Goal: Transaction & Acquisition: Purchase product/service

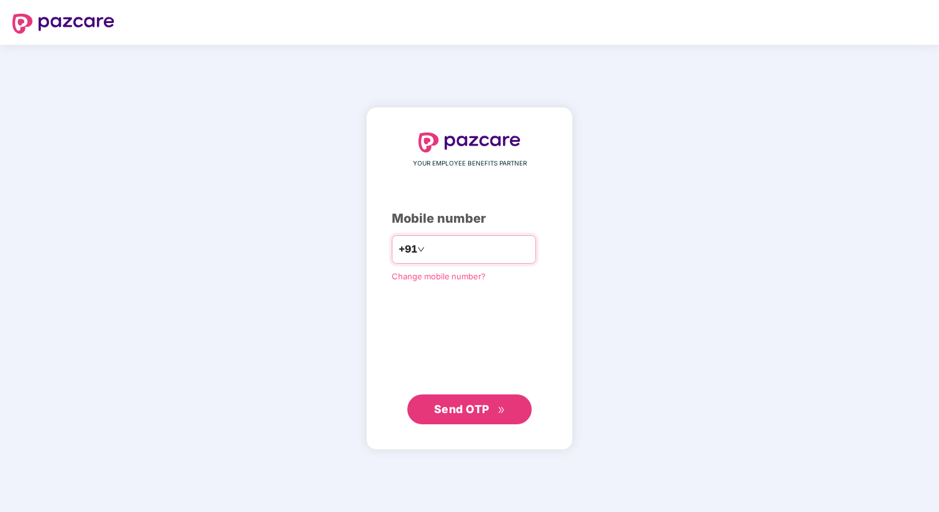
type input "**********"
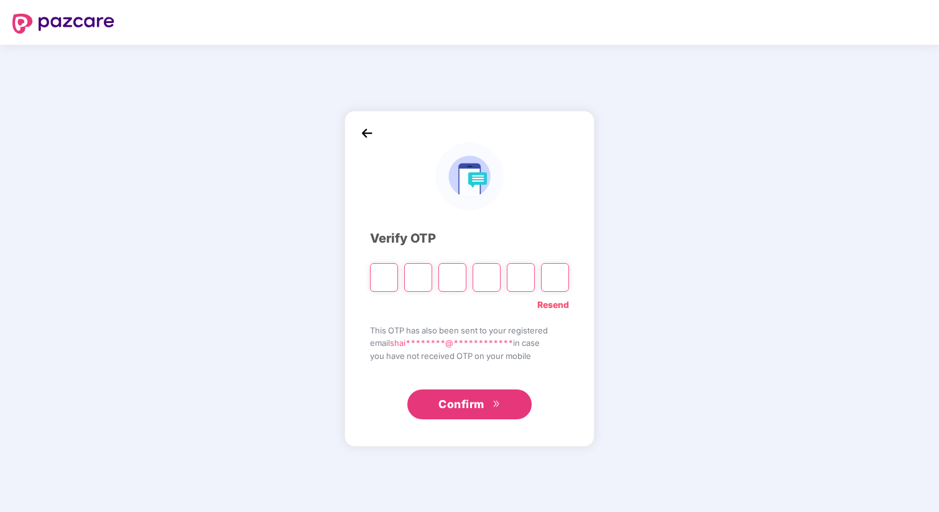
type input "*"
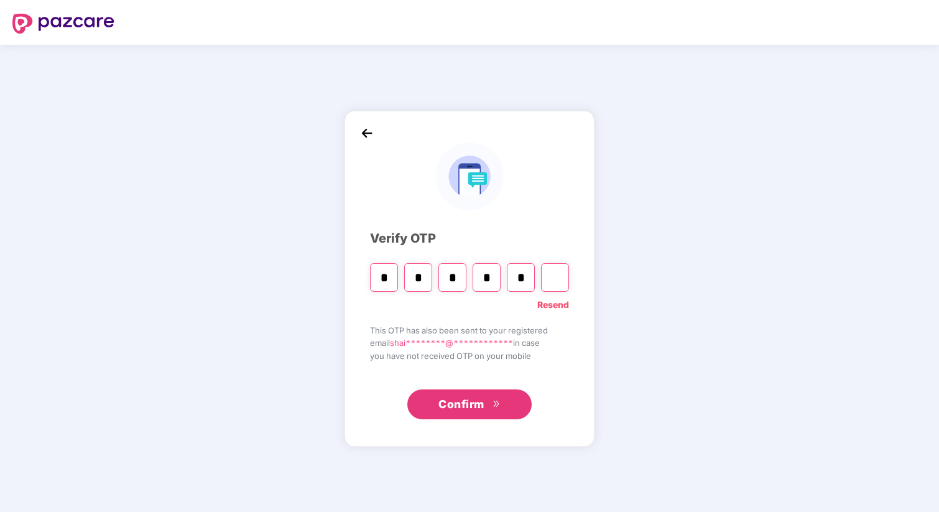
type input "*"
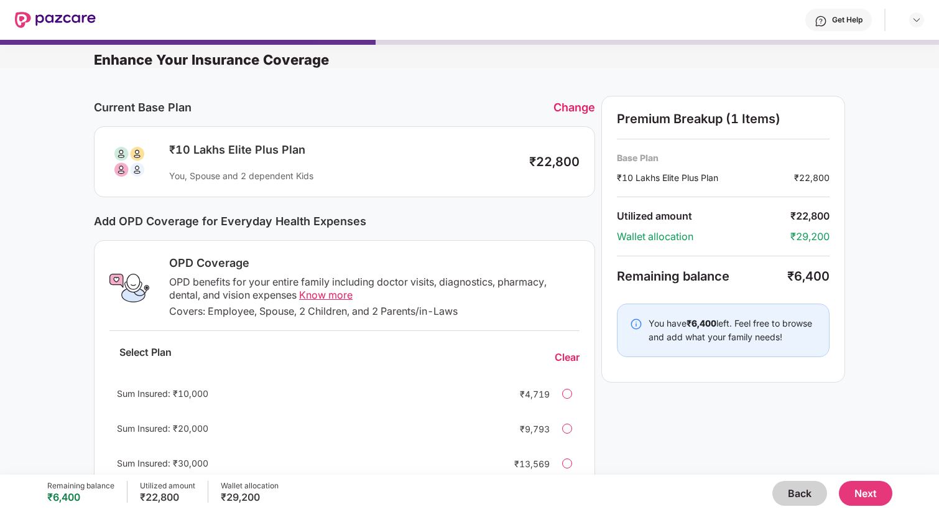
click at [791, 486] on button "Back" at bounding box center [799, 493] width 55 height 25
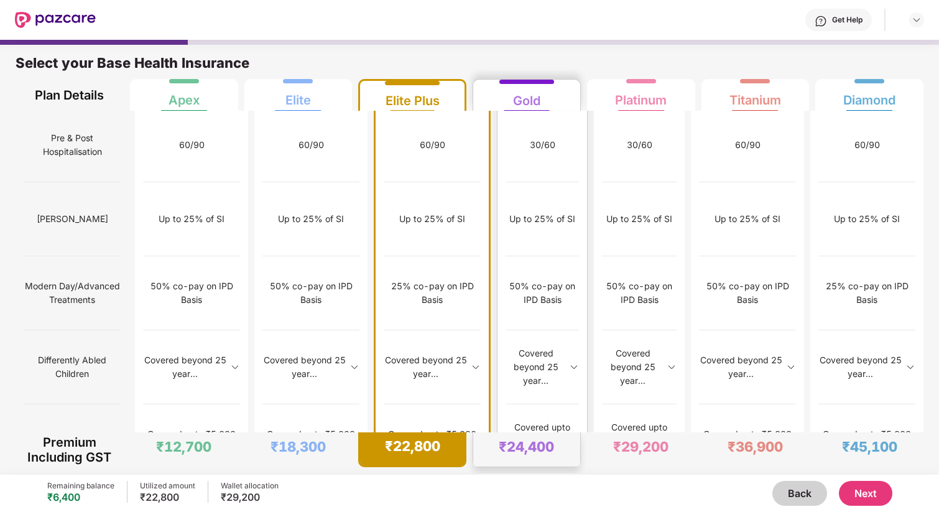
scroll to position [6, 0]
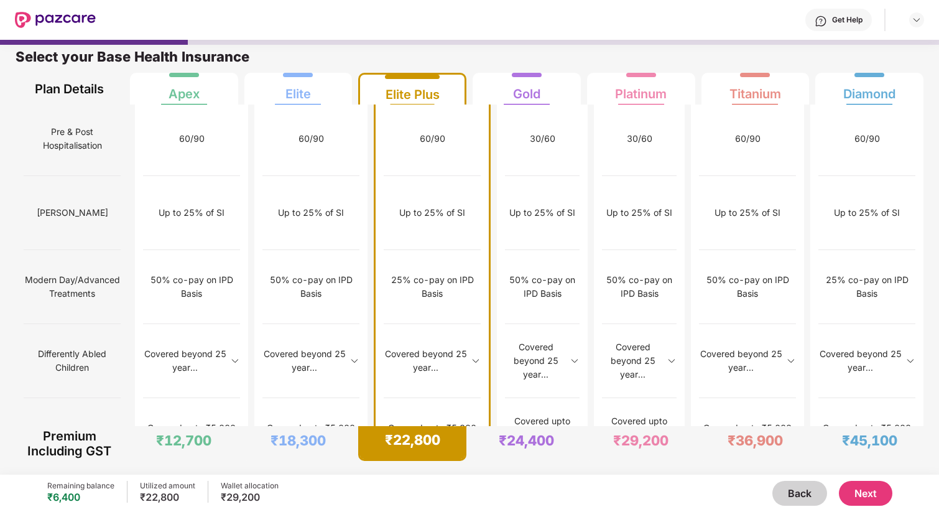
click at [886, 499] on button "Next" at bounding box center [865, 493] width 53 height 25
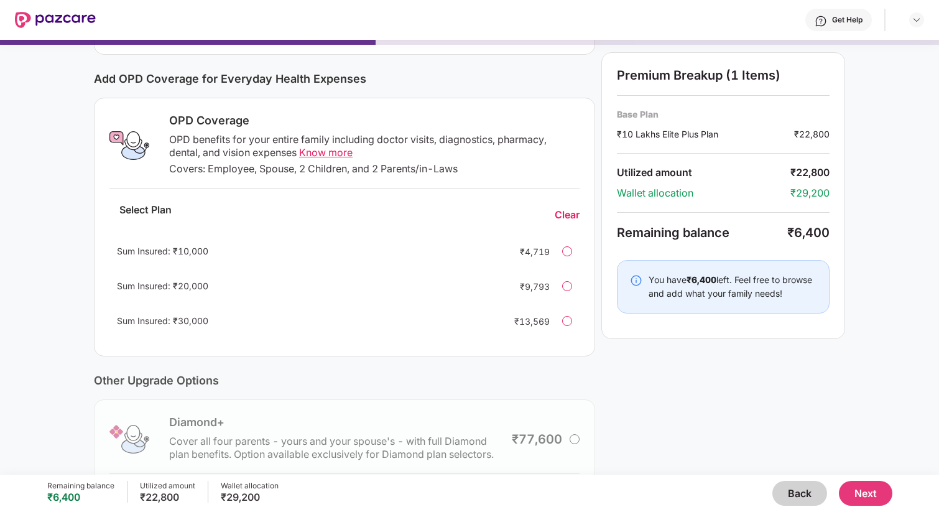
scroll to position [73, 0]
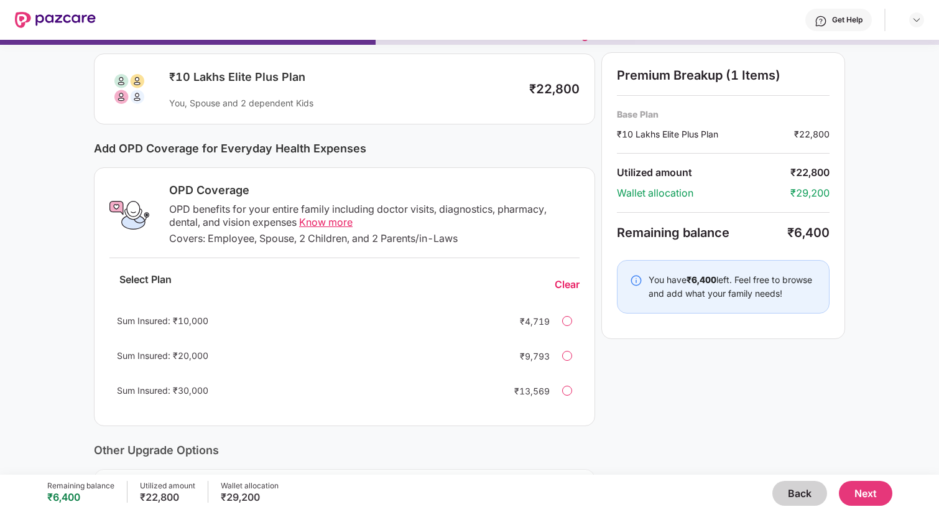
click at [567, 328] on div "Sum Insured: ₹10,000 ₹4,719" at bounding box center [344, 321] width 470 height 30
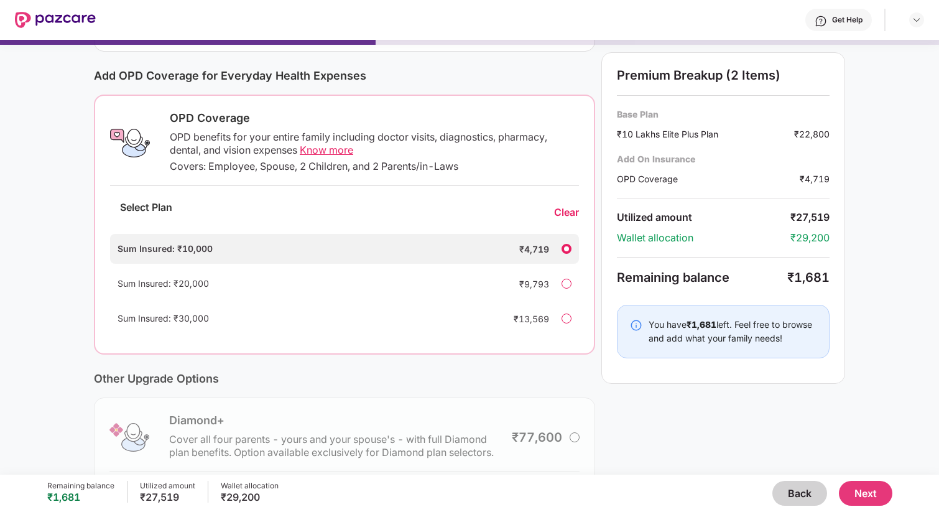
scroll to position [253, 0]
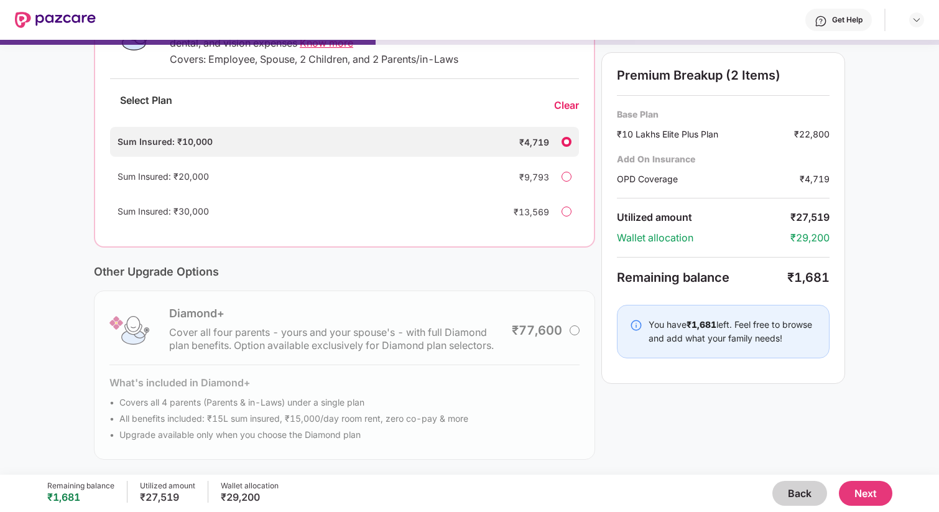
click at [576, 332] on div "Diamond+ Cover all four parents - yours and your spouse's - with full Diamond p…" at bounding box center [344, 374] width 501 height 169
click at [573, 172] on div "Sum Insured: ₹20,000 ₹9,793" at bounding box center [344, 177] width 469 height 30
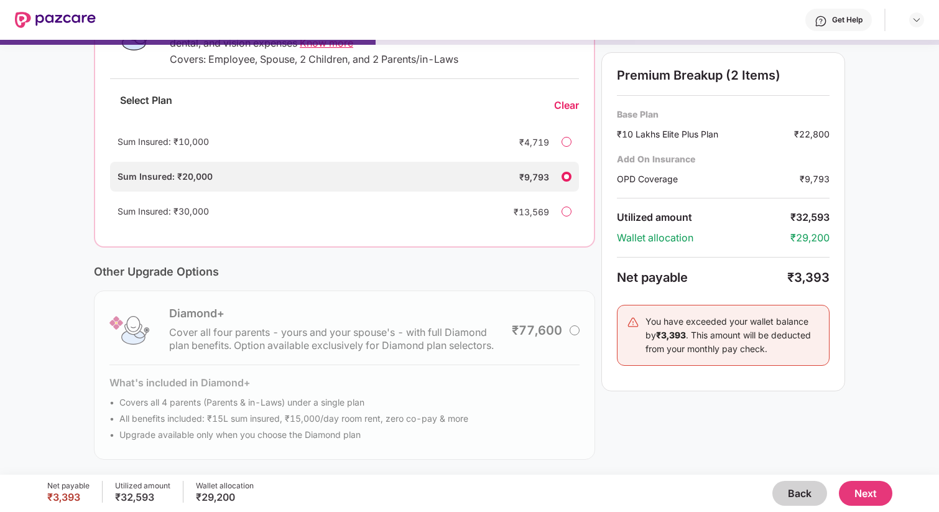
click at [562, 145] on div at bounding box center [567, 142] width 10 height 10
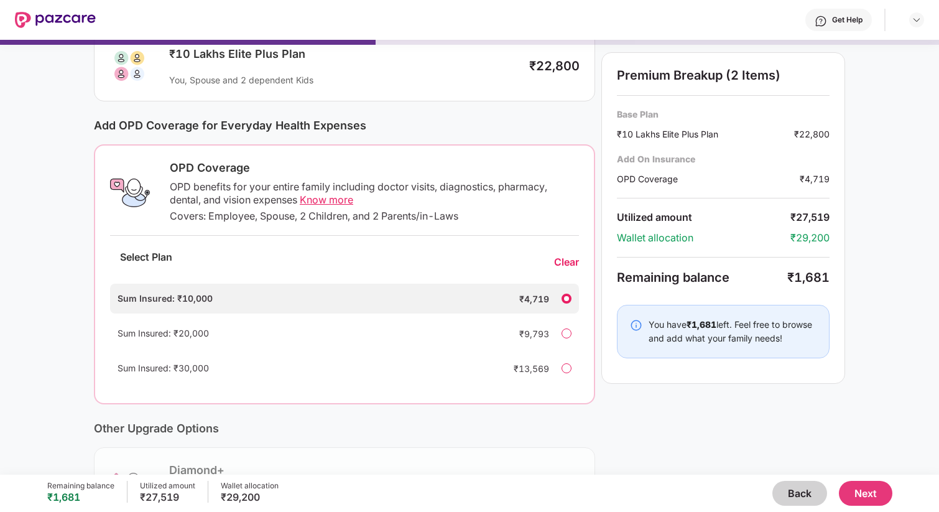
scroll to position [95, 0]
drag, startPoint x: 410, startPoint y: 215, endPoint x: 493, endPoint y: 216, distance: 82.7
click at [493, 216] on div "Covers: Employee, Spouse, 2 Children, and 2 Parents/in-Laws" at bounding box center [374, 216] width 409 height 13
click at [268, 218] on div "Covers: Employee, Spouse, 2 Children, and 2 Parents/in-Laws" at bounding box center [374, 216] width 409 height 13
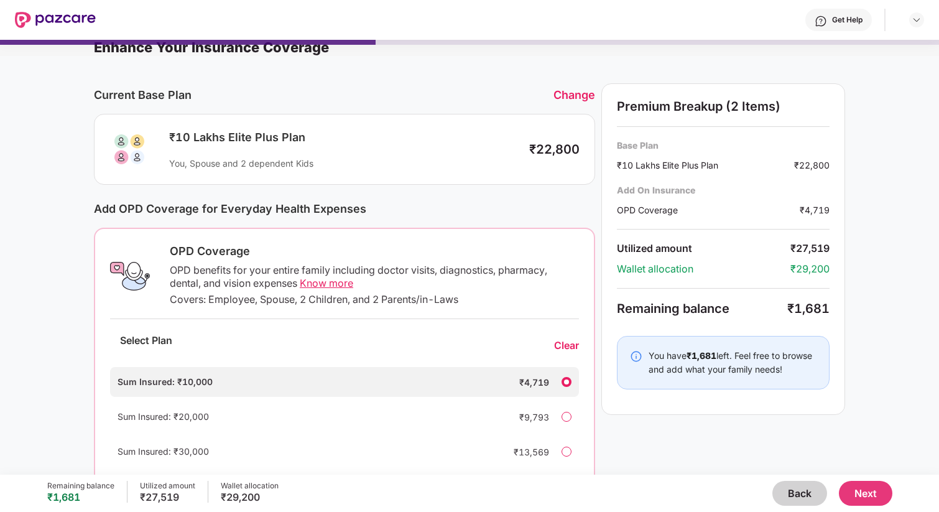
scroll to position [0, 0]
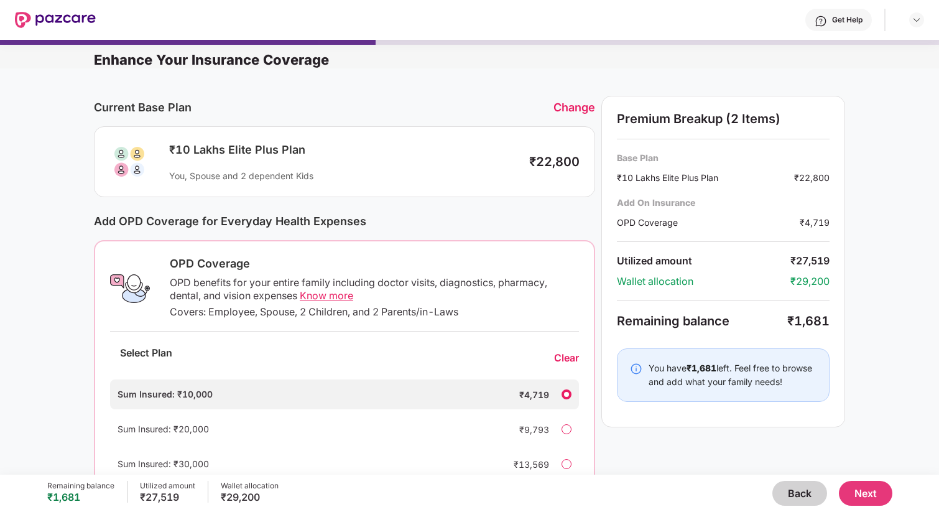
click at [876, 500] on button "Next" at bounding box center [865, 493] width 53 height 25
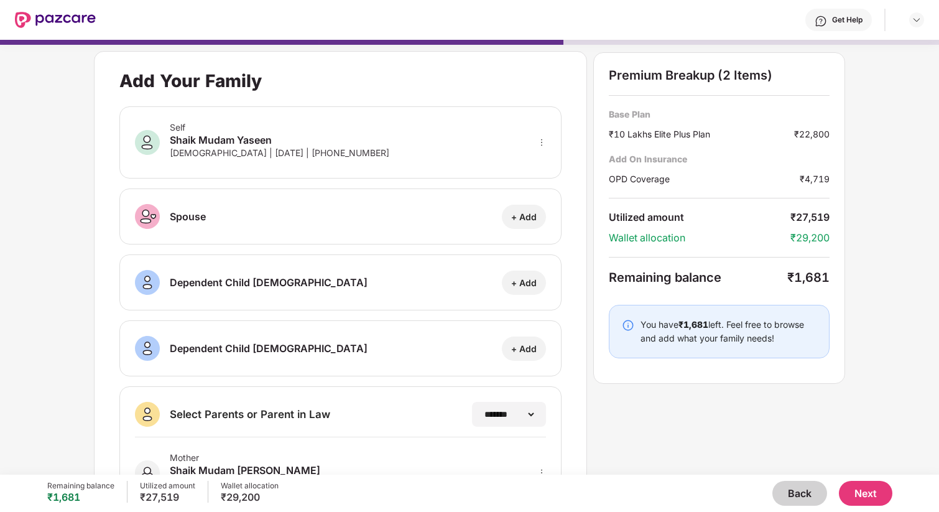
click at [858, 503] on button "Next" at bounding box center [865, 493] width 53 height 25
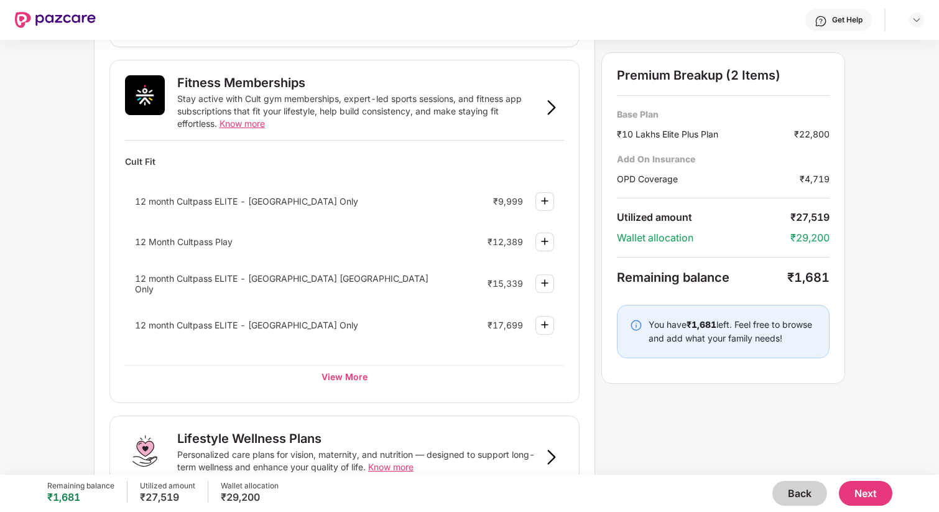
scroll to position [443, 0]
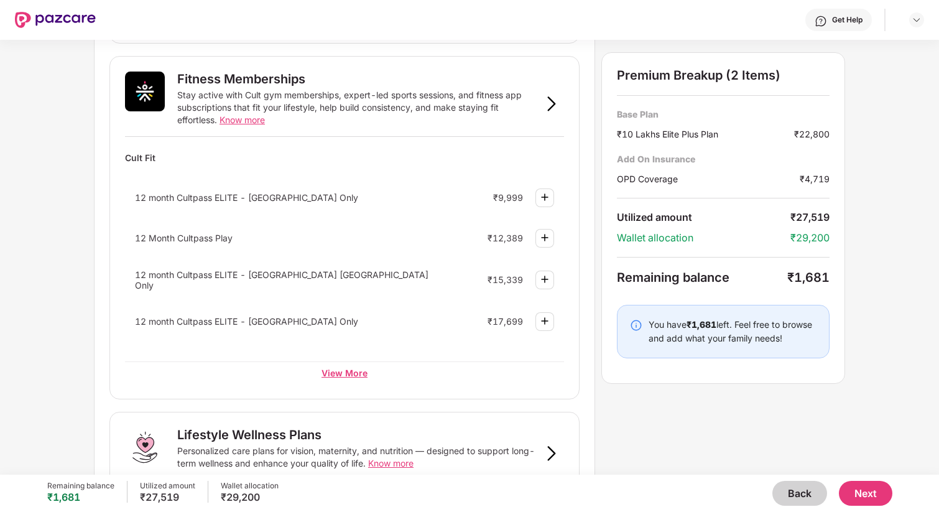
click at [355, 378] on div "View More" at bounding box center [344, 372] width 439 height 22
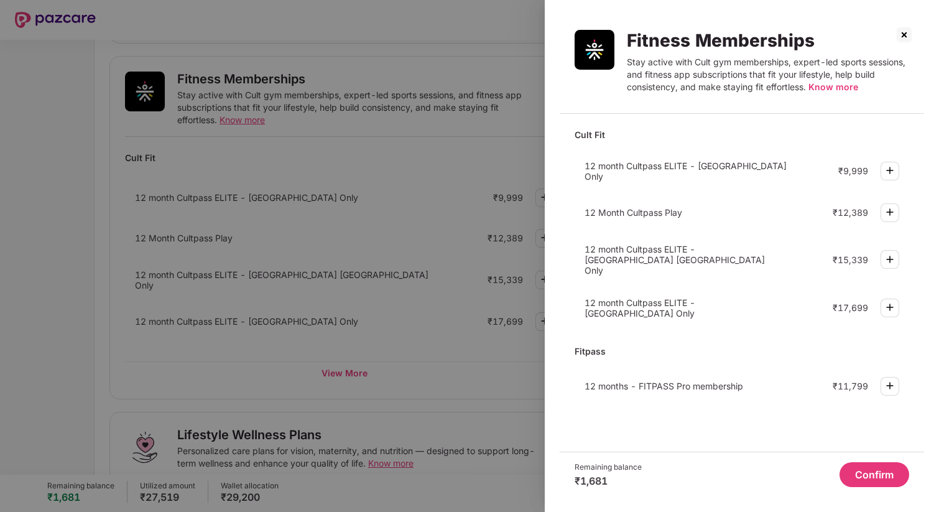
click at [384, 424] on div at bounding box center [469, 256] width 939 height 512
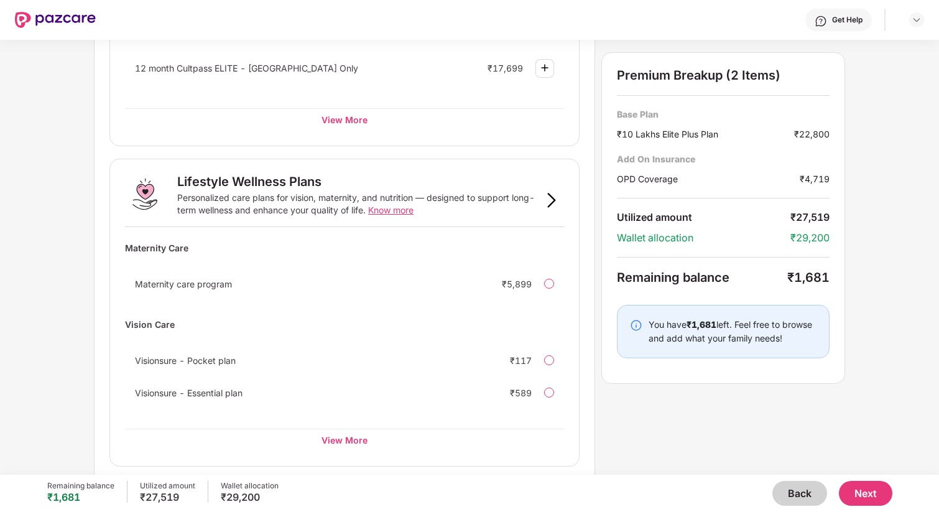
scroll to position [701, 0]
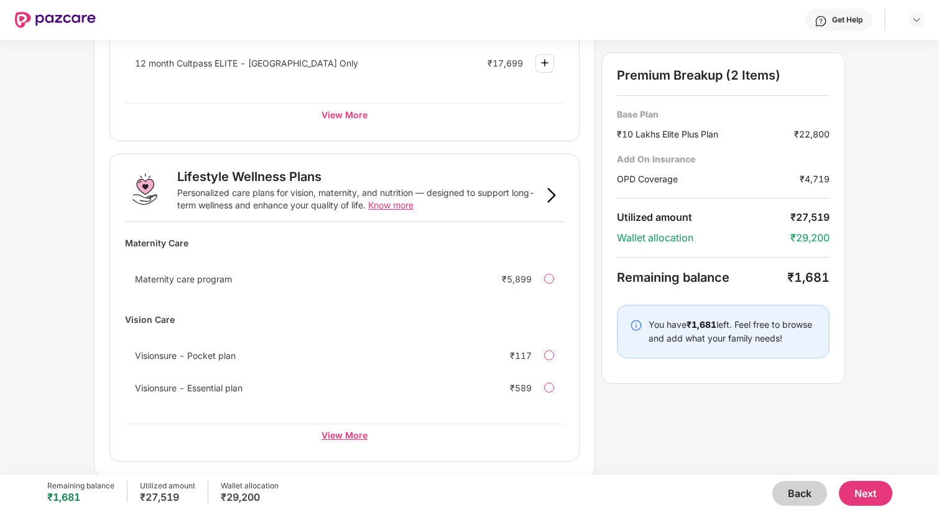
click at [340, 437] on div "View More" at bounding box center [344, 435] width 439 height 22
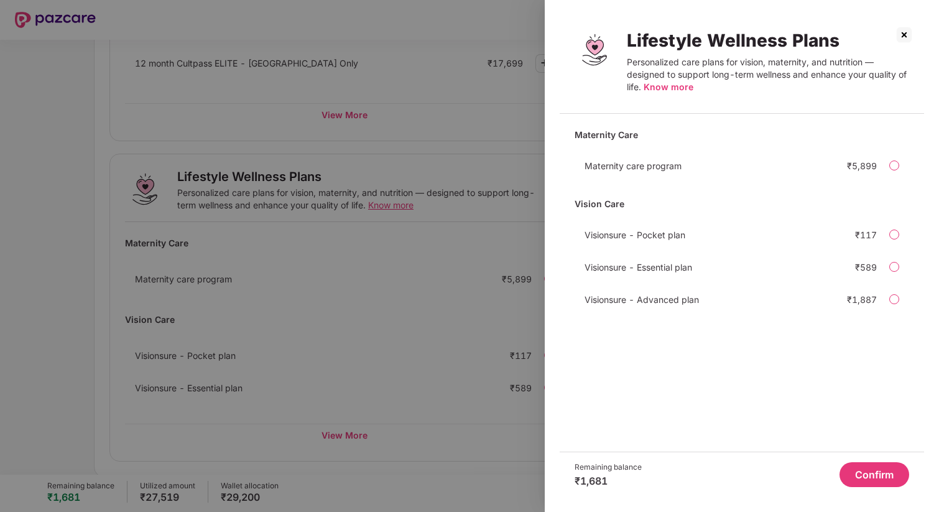
click at [344, 417] on div at bounding box center [469, 256] width 939 height 512
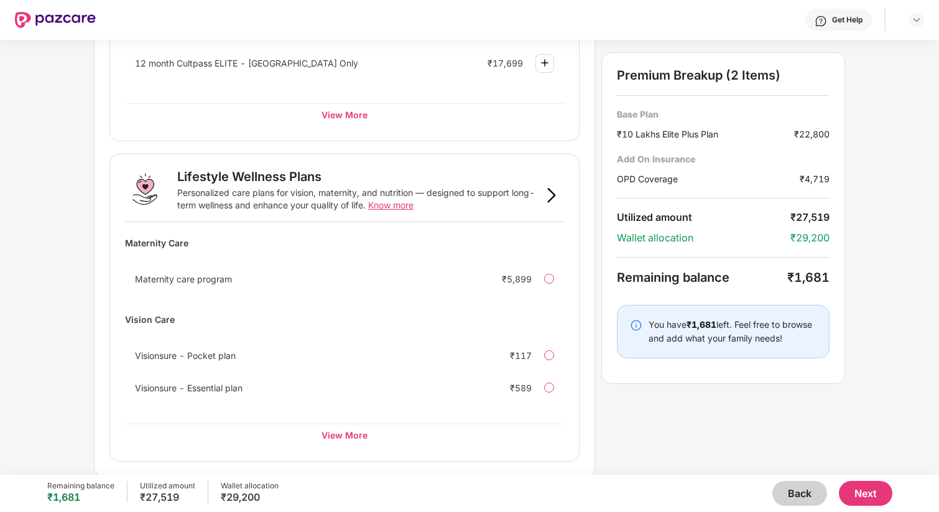
click at [779, 496] on button "Back" at bounding box center [799, 493] width 55 height 25
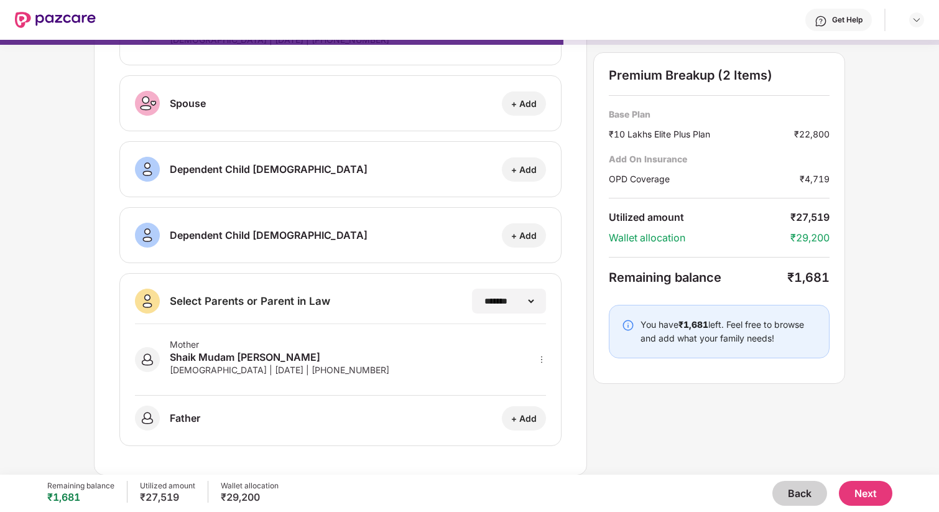
scroll to position [0, 0]
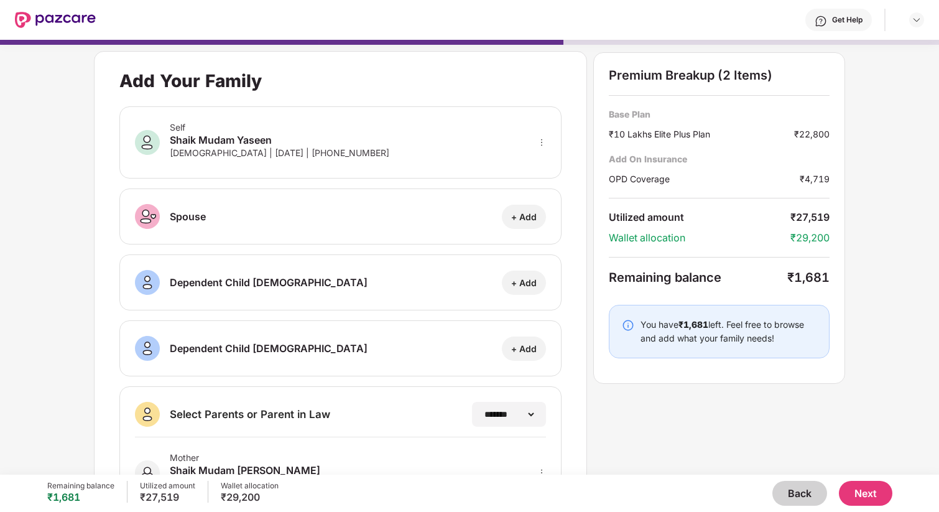
click at [806, 494] on button "Back" at bounding box center [799, 493] width 55 height 25
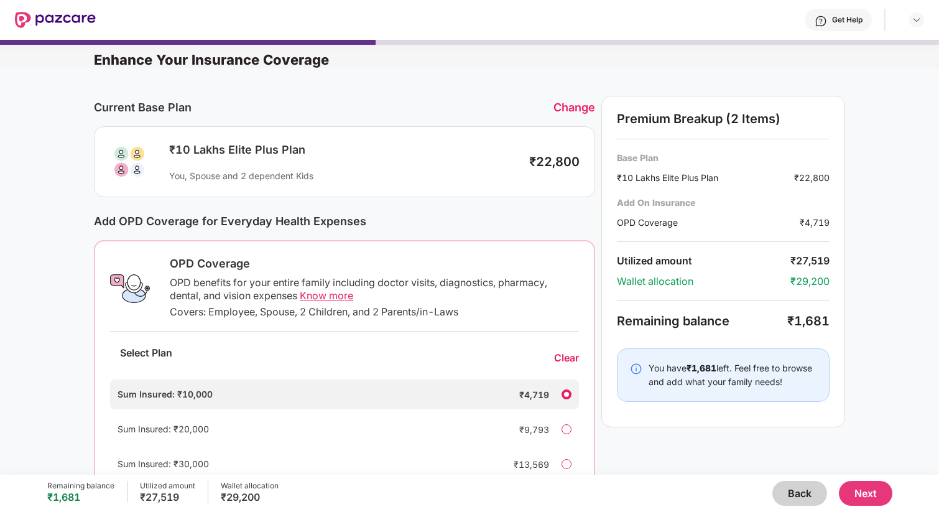
click at [806, 494] on button "Back" at bounding box center [799, 493] width 55 height 25
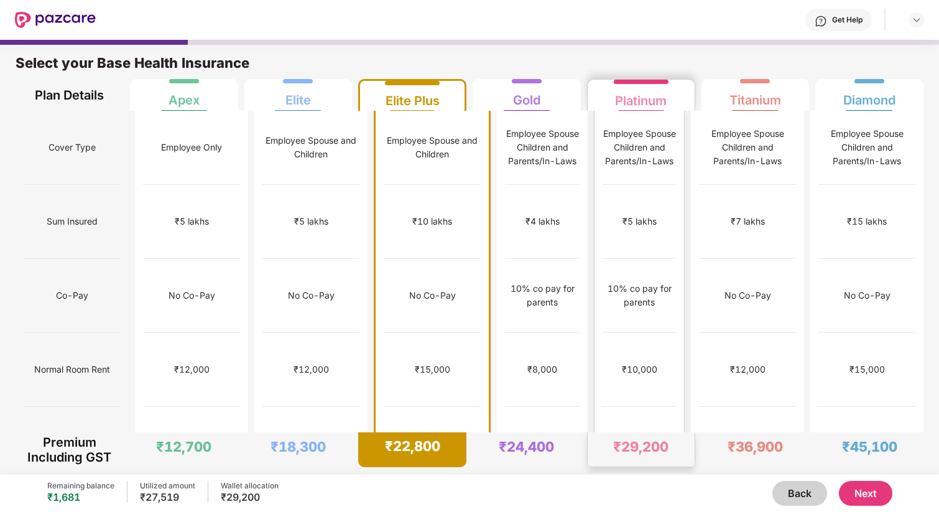
click at [665, 407] on div "No limit" at bounding box center [639, 444] width 73 height 74
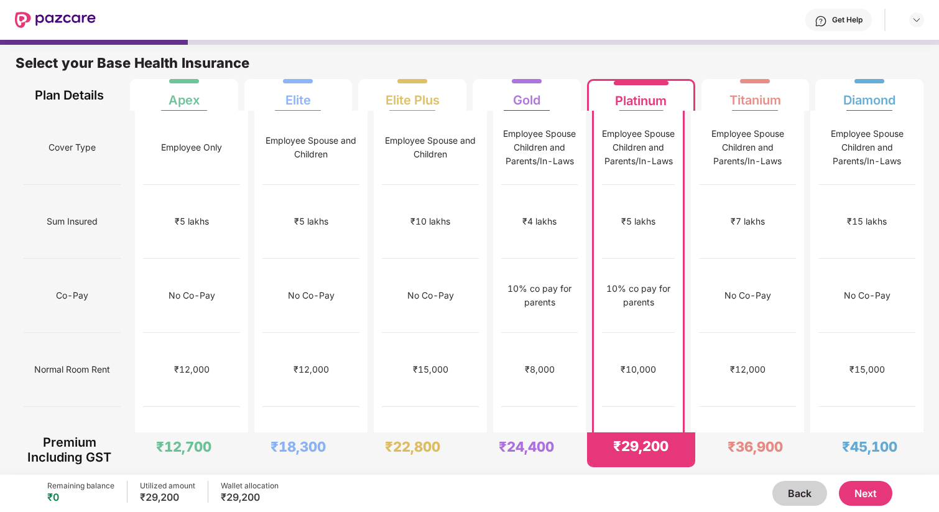
click at [665, 407] on div "No limit" at bounding box center [638, 444] width 73 height 74
click at [807, 510] on div "Remaining balance ₹0 Utilized amount ₹29,200 Wallet allocation ₹29,200 Back Next" at bounding box center [469, 493] width 845 height 37
click at [508, 407] on div "No limit" at bounding box center [539, 444] width 75 height 74
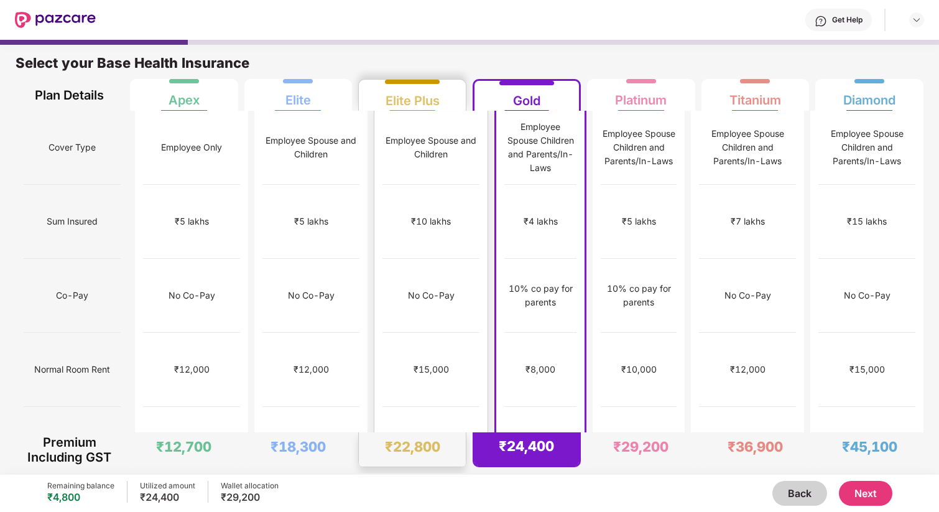
click at [431, 351] on div "₹15,000" at bounding box center [431, 370] width 97 height 74
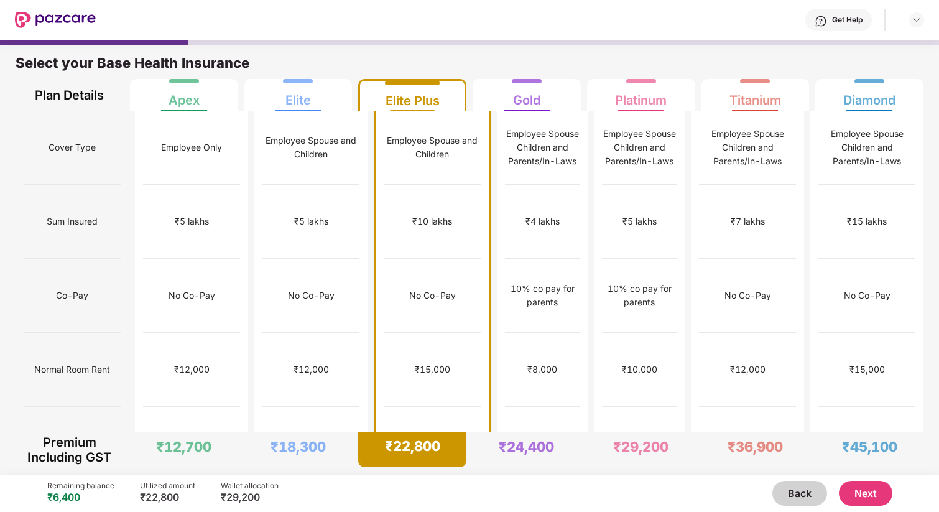
click at [858, 511] on div "Remaining balance ₹6,400 Utilized amount ₹22,800 Wallet allocation ₹29,200 Back…" at bounding box center [469, 493] width 845 height 37
click at [871, 488] on button "Next" at bounding box center [865, 493] width 53 height 25
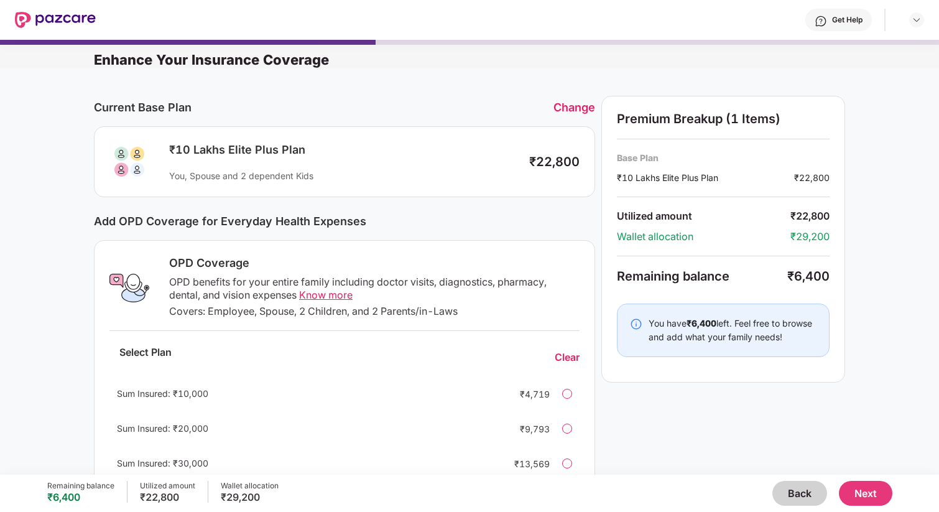
click at [583, 427] on div "OPD Coverage OPD benefits for your entire family including doctor visits, diagn…" at bounding box center [344, 369] width 501 height 259
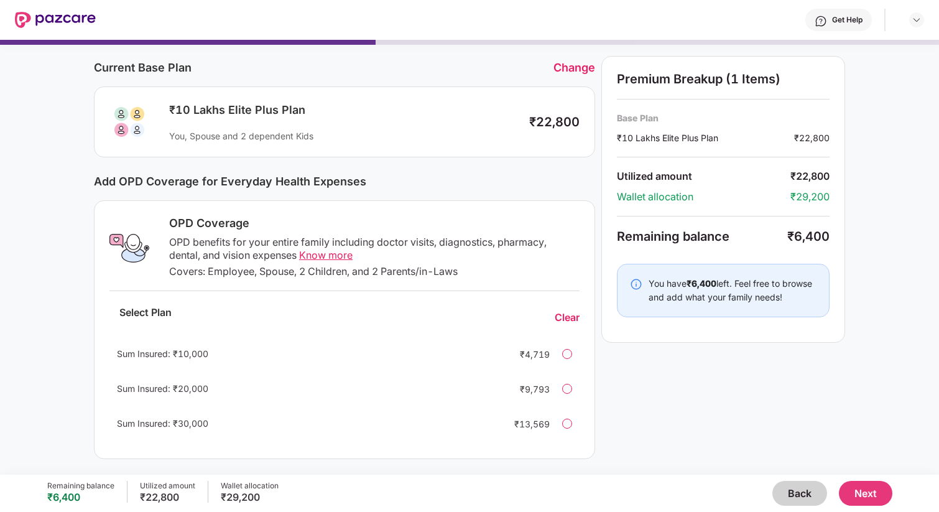
scroll to position [40, 0]
click at [562, 390] on div "Sum Insured: ₹20,000 ₹9,793" at bounding box center [344, 388] width 470 height 30
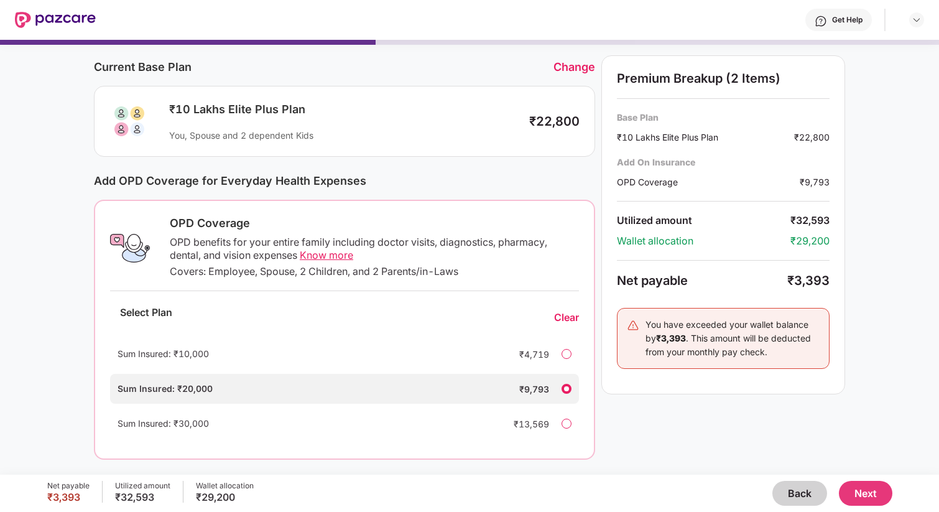
click at [565, 350] on div at bounding box center [567, 354] width 10 height 10
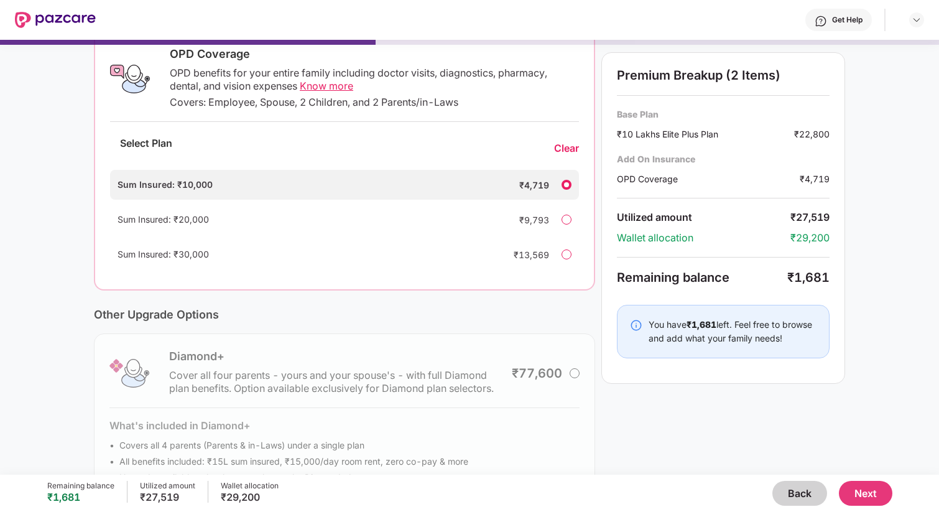
scroll to position [253, 0]
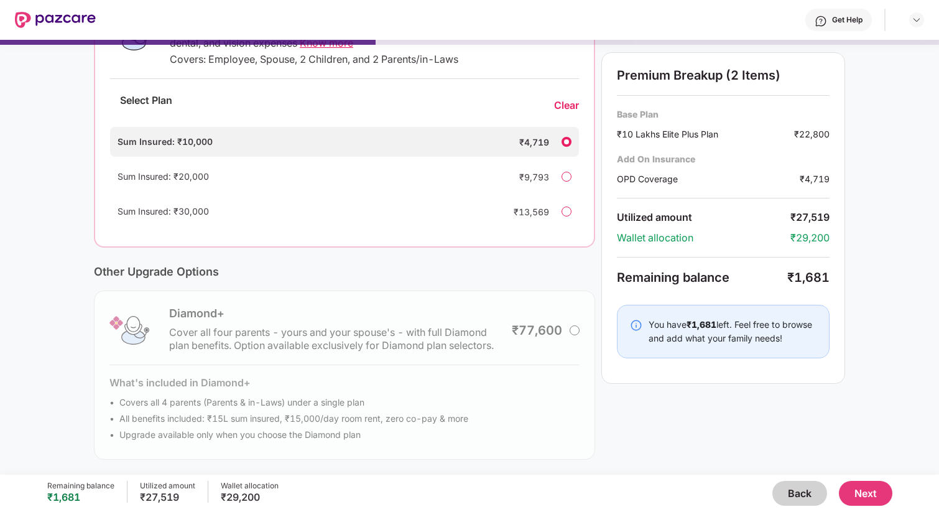
click at [859, 493] on button "Next" at bounding box center [865, 493] width 53 height 25
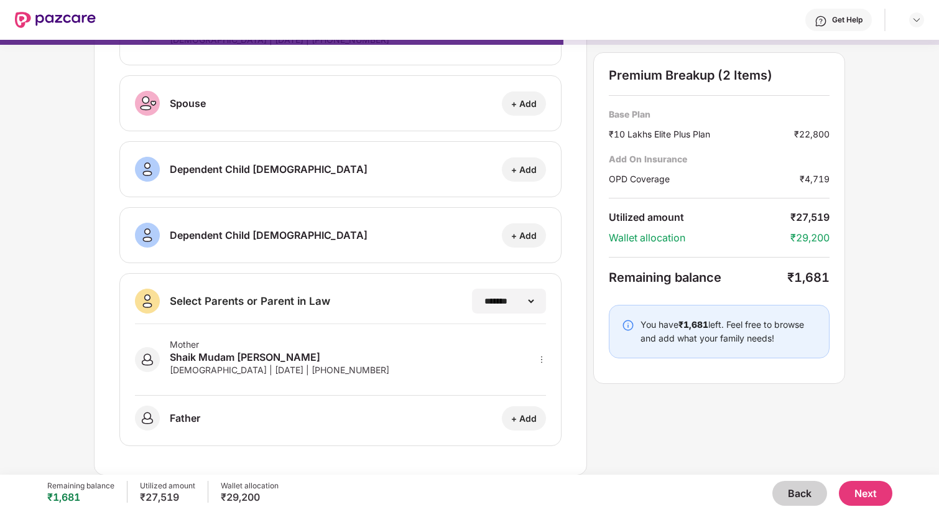
scroll to position [0, 0]
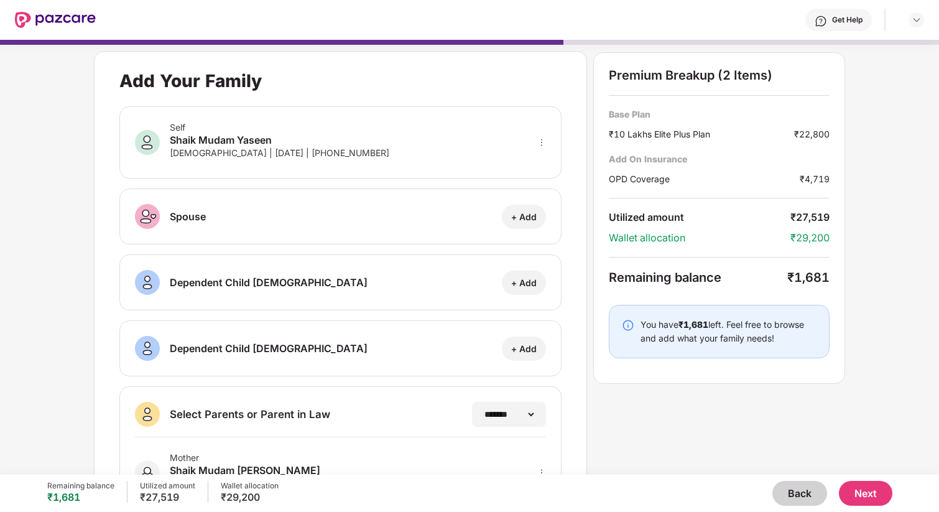
click at [854, 492] on button "Next" at bounding box center [865, 493] width 53 height 25
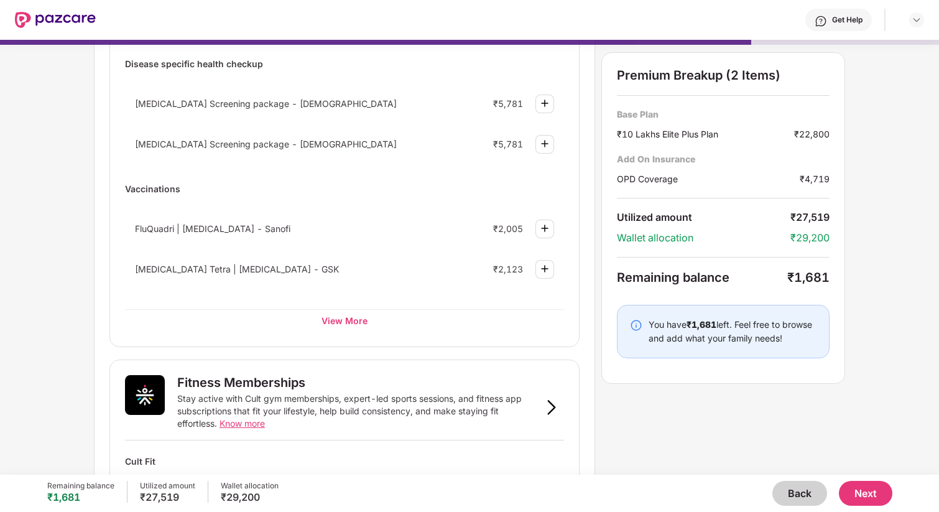
scroll to position [140, 0]
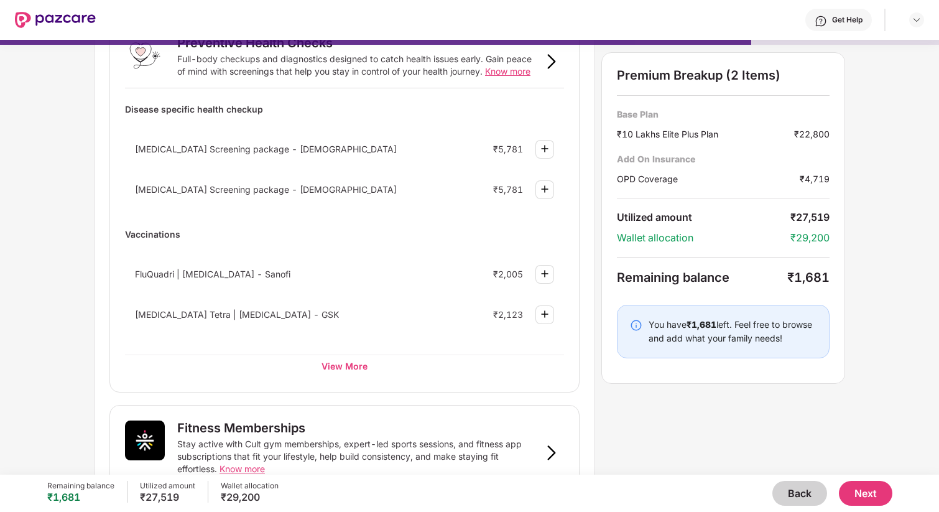
scroll to position [87, 0]
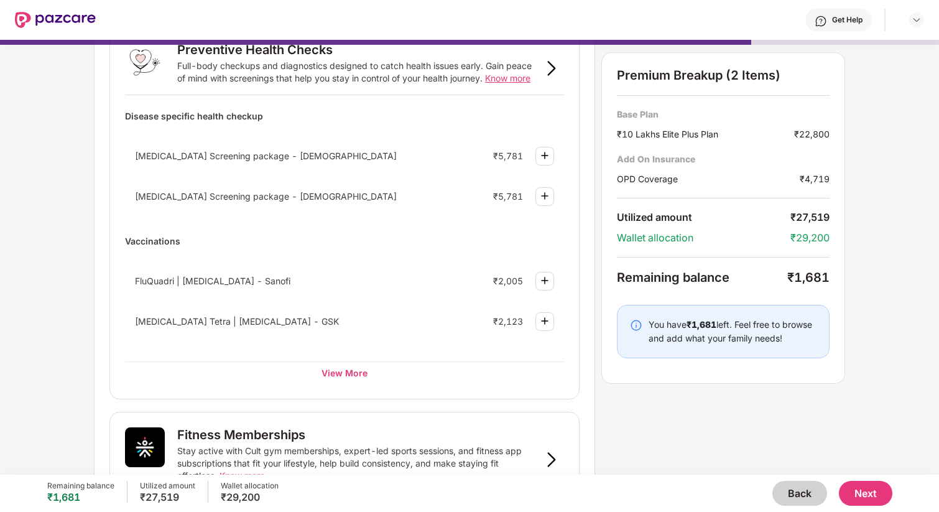
click at [551, 204] on div at bounding box center [545, 196] width 19 height 19
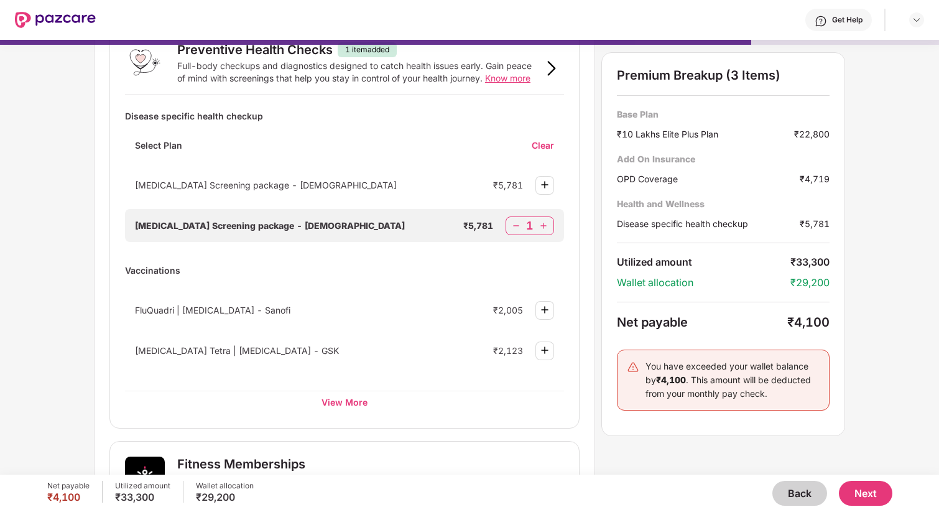
click at [551, 204] on div "Cancer Screening package - Female ₹5,781 Cancer Screening package - Male ₹5,781…" at bounding box center [344, 209] width 439 height 81
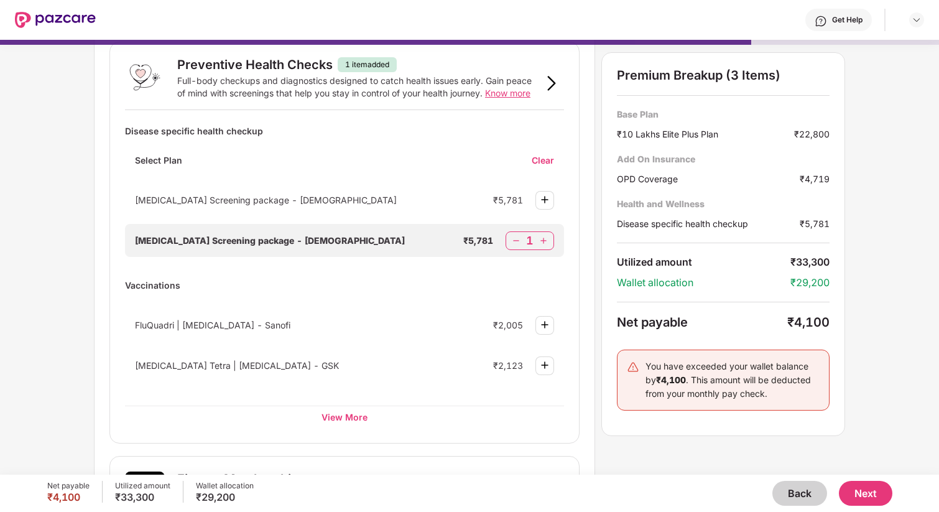
scroll to position [60, 0]
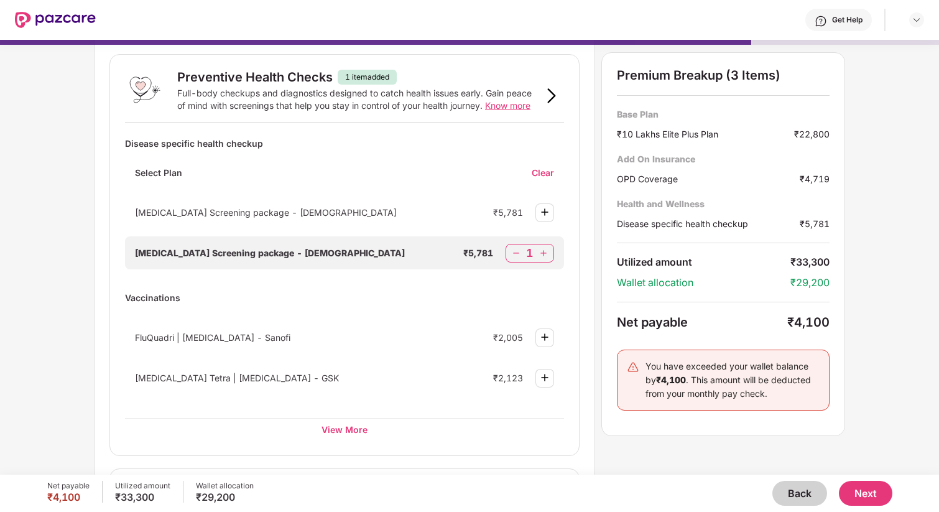
click at [519, 256] on img at bounding box center [516, 253] width 12 height 12
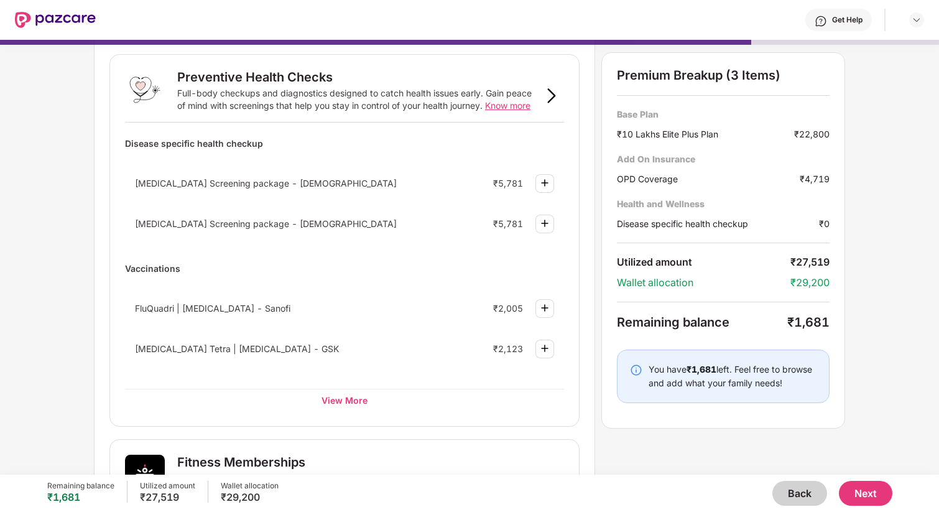
click at [519, 256] on div "Disease specific health checkup Cancer Screening package - Female ₹5,781 Cancer…" at bounding box center [344, 271] width 439 height 279
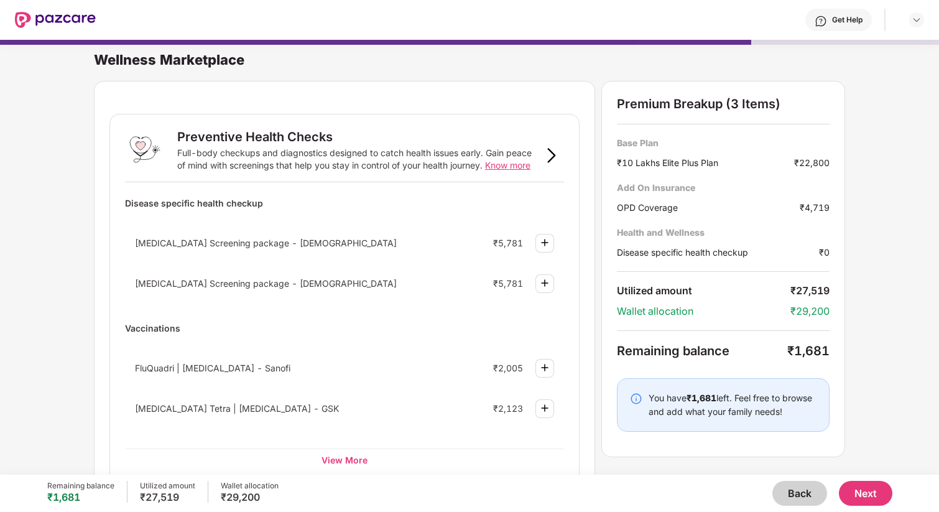
click at [797, 493] on button "Back" at bounding box center [799, 493] width 55 height 25
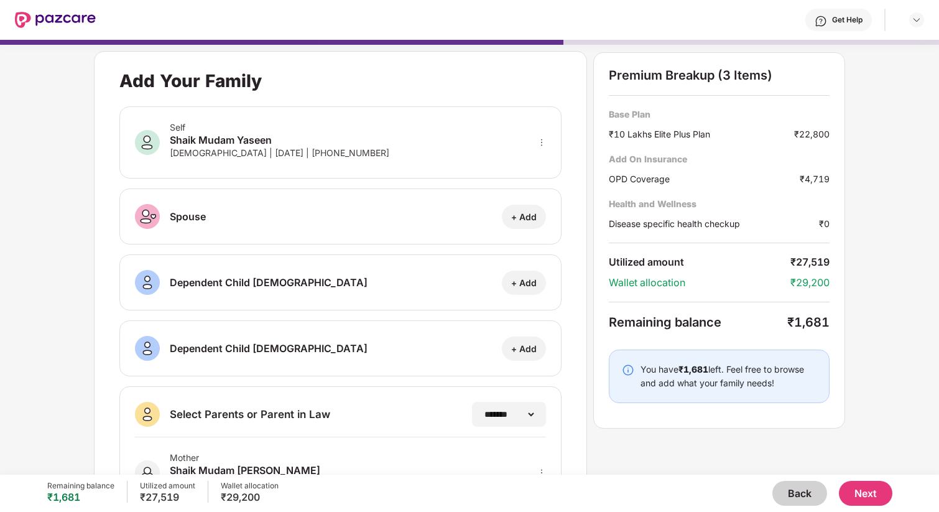
click at [796, 493] on button "Back" at bounding box center [799, 493] width 55 height 25
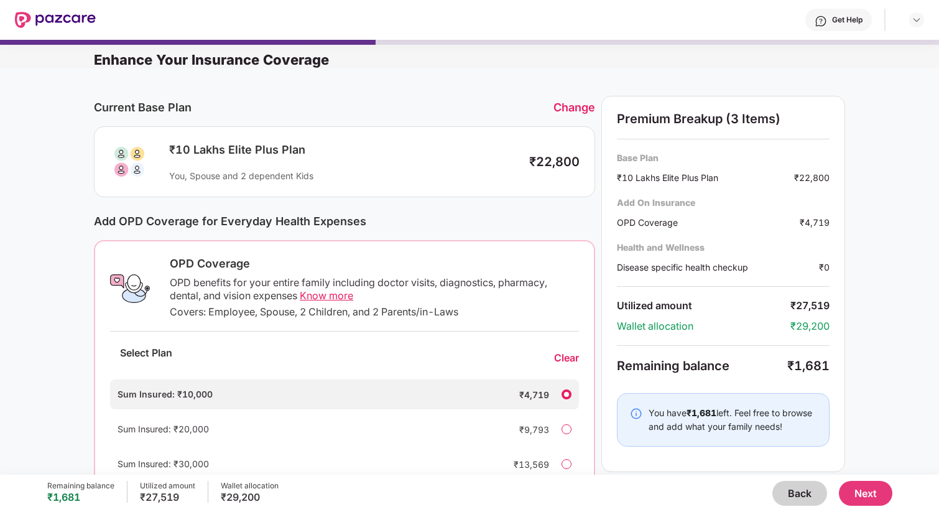
click at [573, 427] on div "Sum Insured: ₹20,000 ₹9,793" at bounding box center [344, 429] width 469 height 30
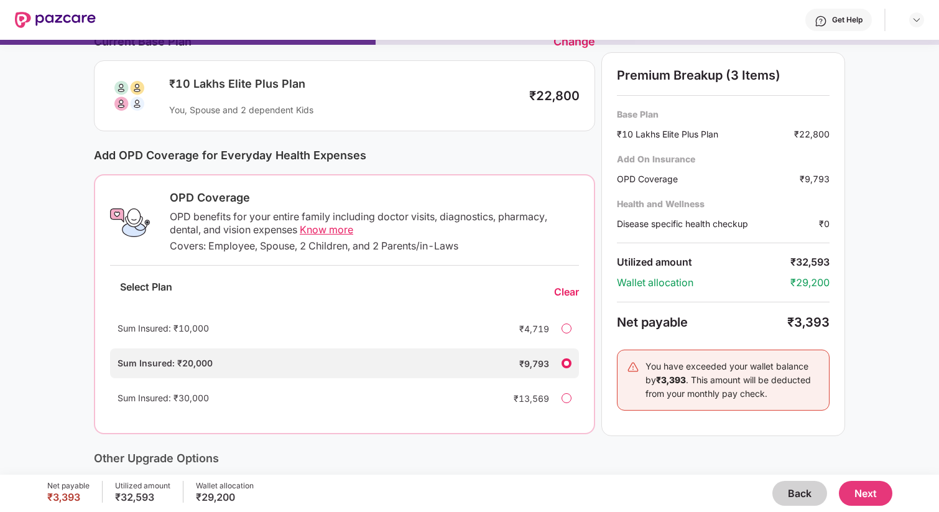
scroll to position [104, 0]
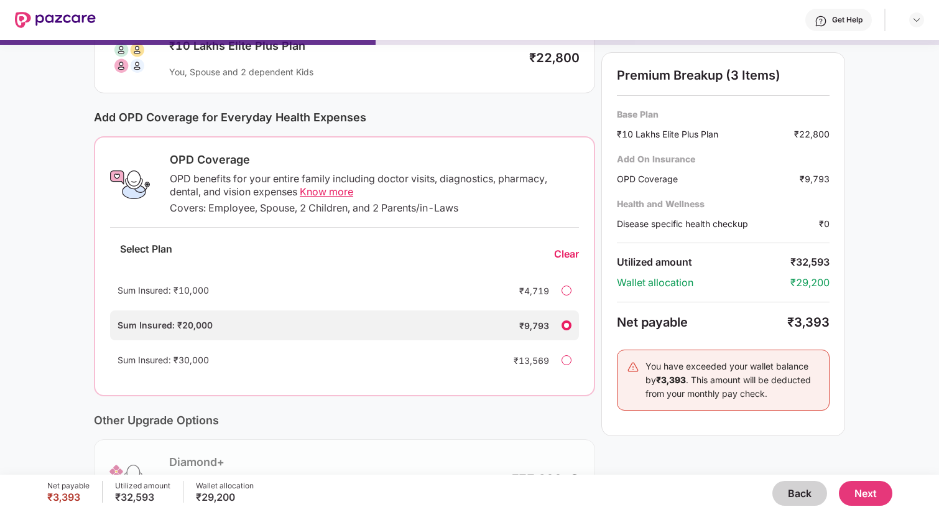
click at [451, 421] on div "Other Upgrade Options" at bounding box center [344, 420] width 501 height 13
